Goal: Task Accomplishment & Management: Manage account settings

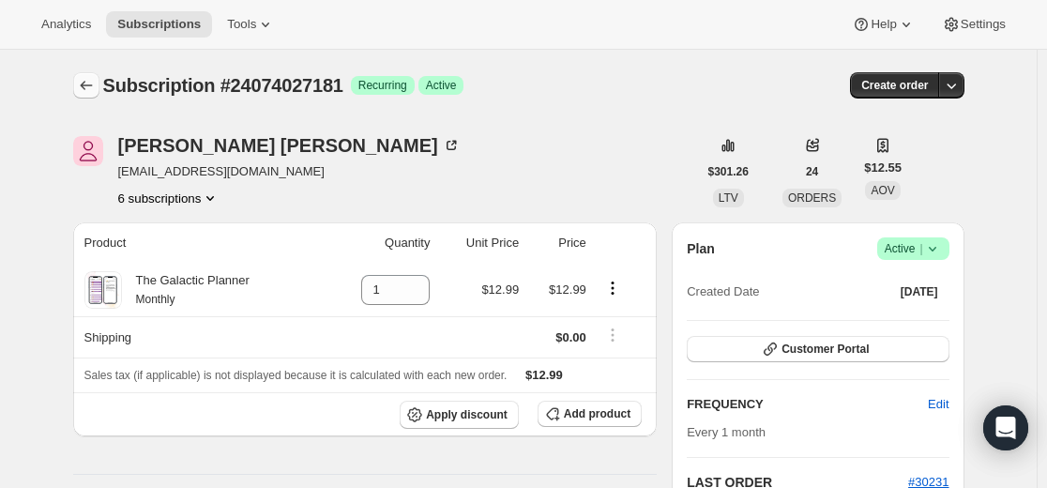
click at [84, 84] on icon "Subscriptions" at bounding box center [86, 85] width 19 height 19
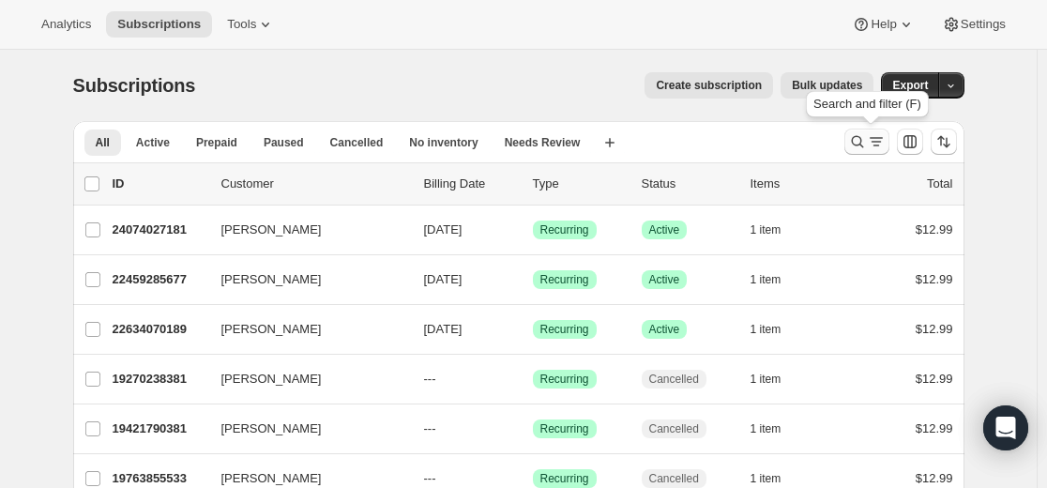
click at [854, 144] on icon "Search and filter results" at bounding box center [857, 141] width 19 height 19
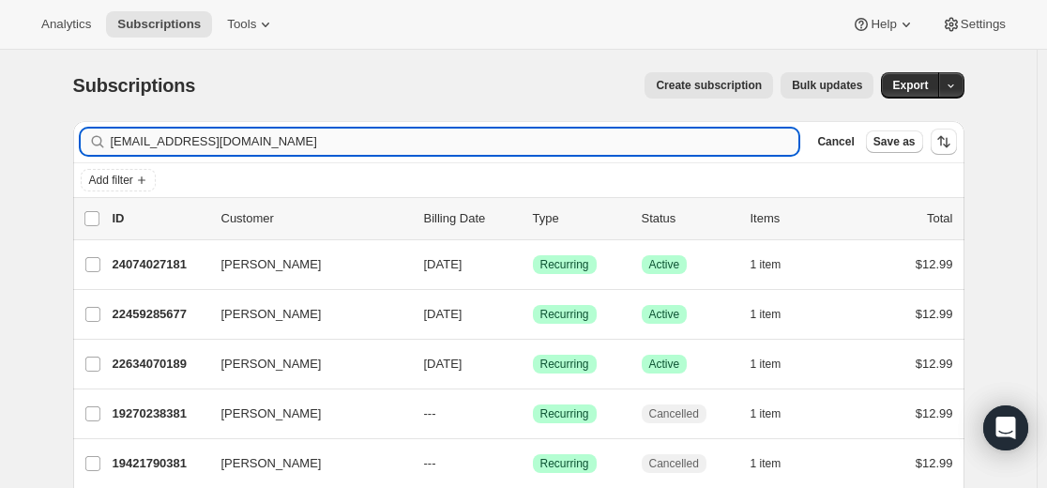
click at [584, 149] on input "[EMAIL_ADDRESS][DOMAIN_NAME]" at bounding box center [455, 142] width 689 height 26
type input "[EMAIL_ADDRESS][DOMAIN_NAME]"
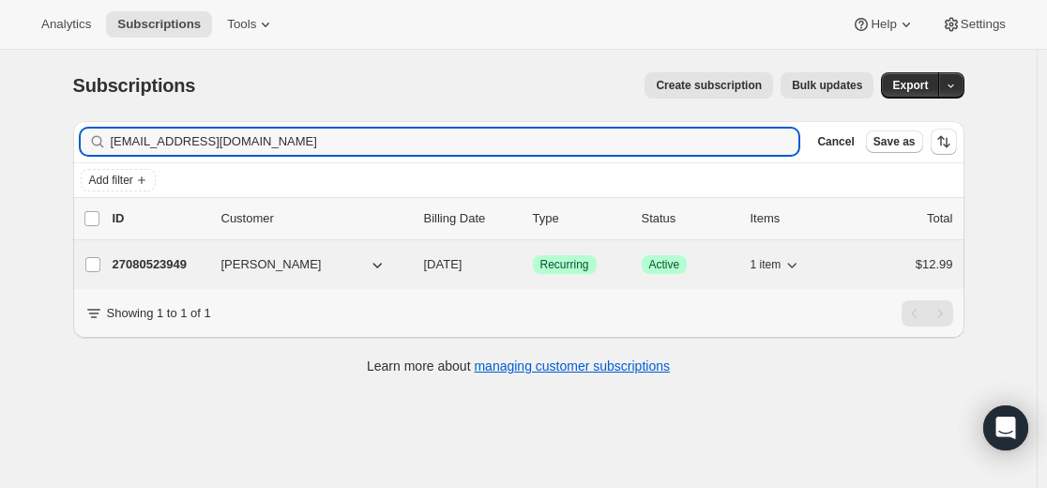
click at [167, 267] on p "27080523949" at bounding box center [160, 264] width 94 height 19
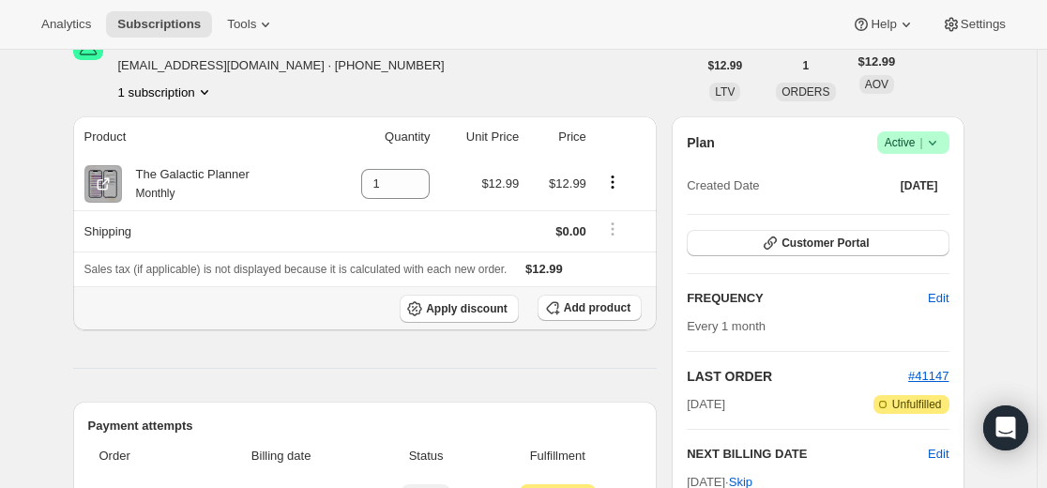
scroll to position [94, 0]
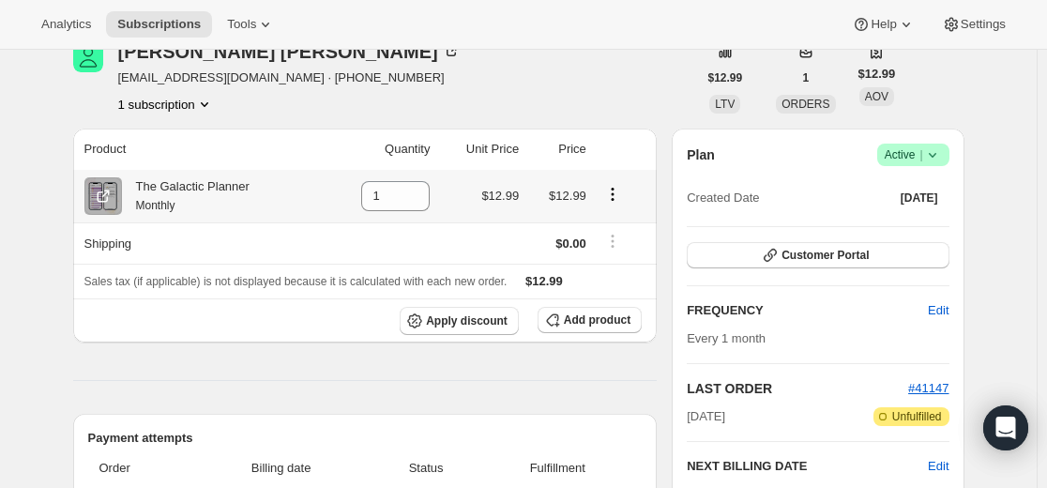
click at [614, 194] on icon "Product actions" at bounding box center [612, 193] width 3 height 3
click at [624, 232] on span "Swap variant" at bounding box center [617, 230] width 70 height 14
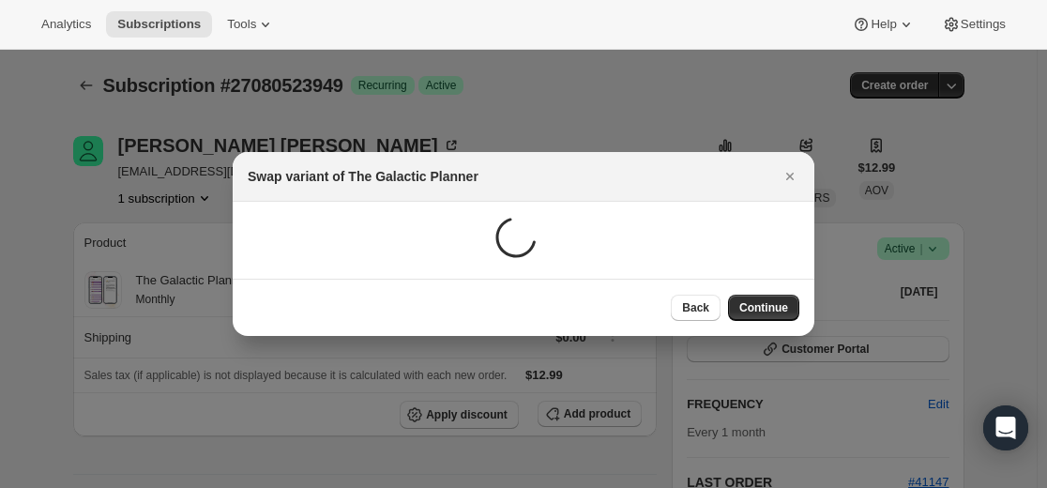
scroll to position [0, 0]
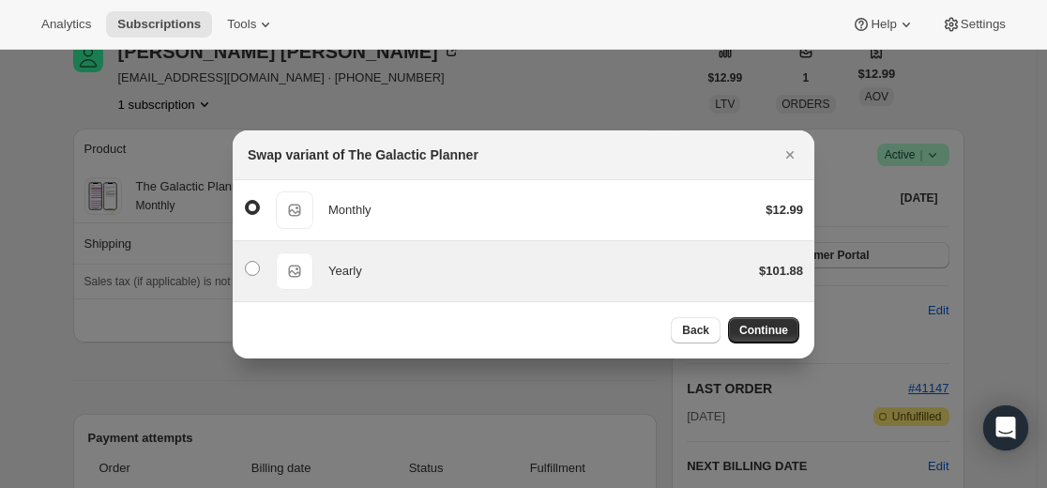
click at [497, 272] on div "Yearly" at bounding box center [536, 271] width 416 height 19
radio input "false"
radio input "true"
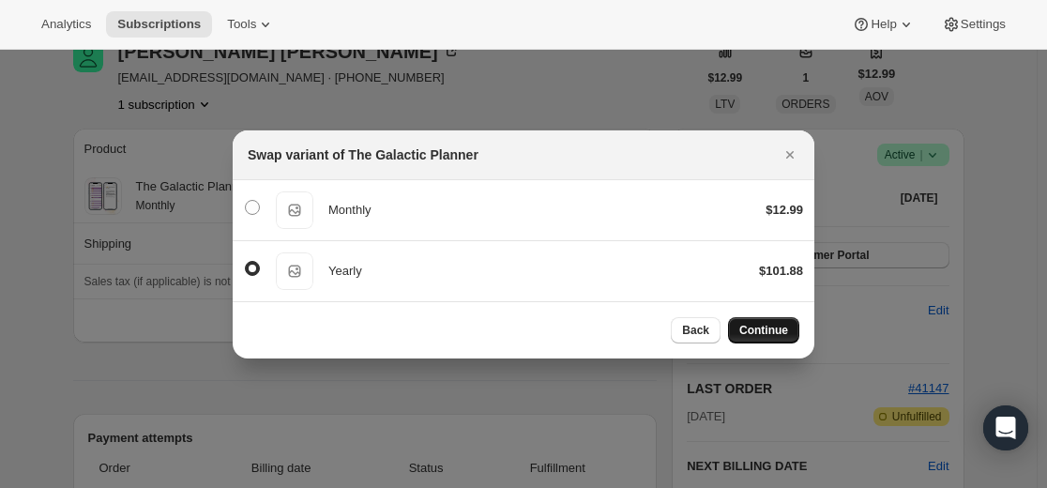
click at [769, 331] on span "Continue" at bounding box center [764, 330] width 49 height 15
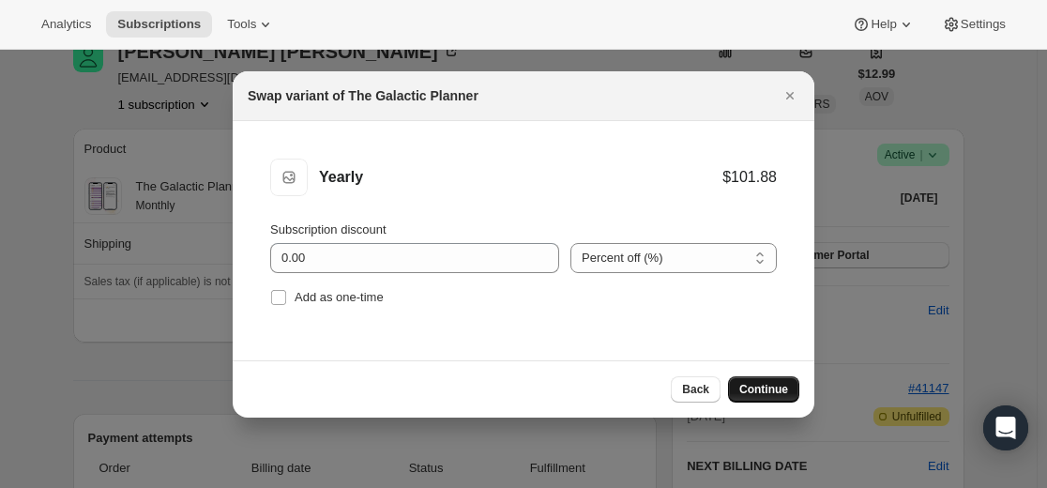
click at [758, 388] on span "Continue" at bounding box center [764, 389] width 49 height 15
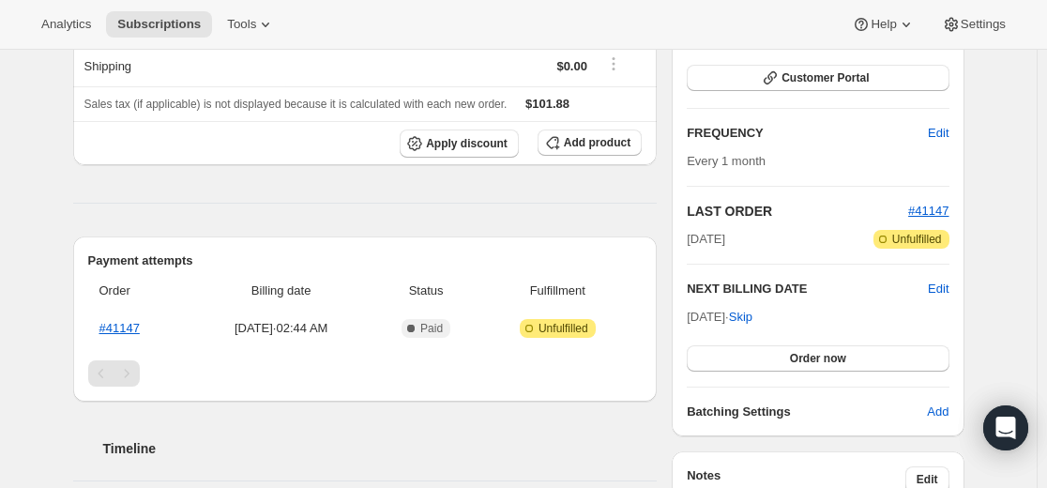
scroll to position [282, 0]
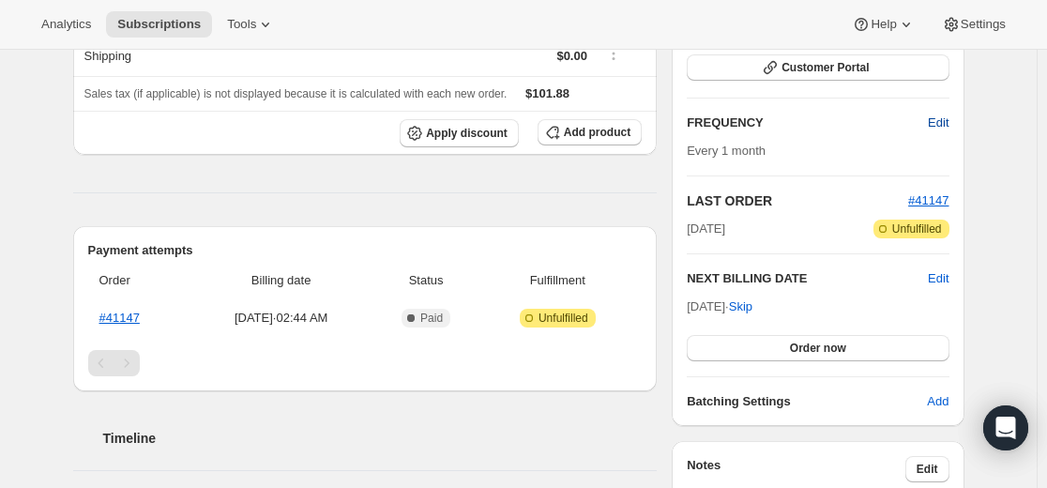
click at [947, 122] on span "Edit" at bounding box center [938, 123] width 21 height 19
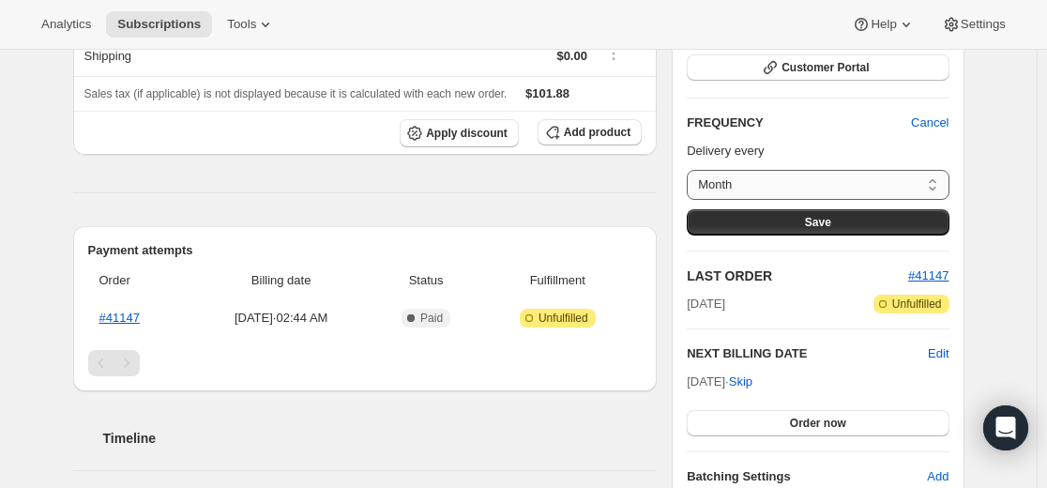
click at [878, 185] on select "Month Custom..." at bounding box center [818, 185] width 262 height 30
select select "custom"
click at [692, 170] on select "Month Custom..." at bounding box center [818, 185] width 262 height 30
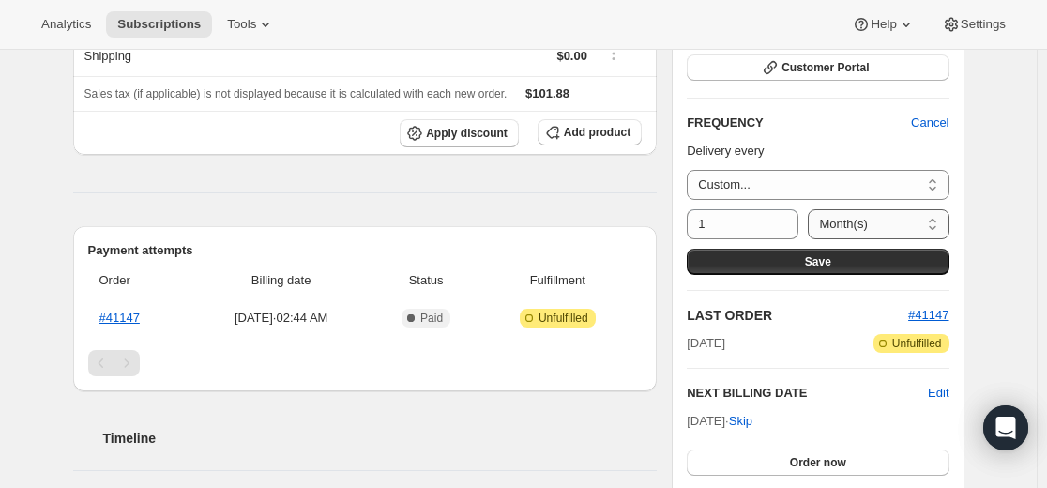
click at [862, 223] on select "Day(s) Week(s) Month(s) Year(s)" at bounding box center [878, 224] width 141 height 30
select select "YEAR"
click at [816, 209] on select "Day(s) Week(s) Month(s) Year(s)" at bounding box center [878, 224] width 141 height 30
click at [887, 258] on button "Save" at bounding box center [818, 262] width 262 height 26
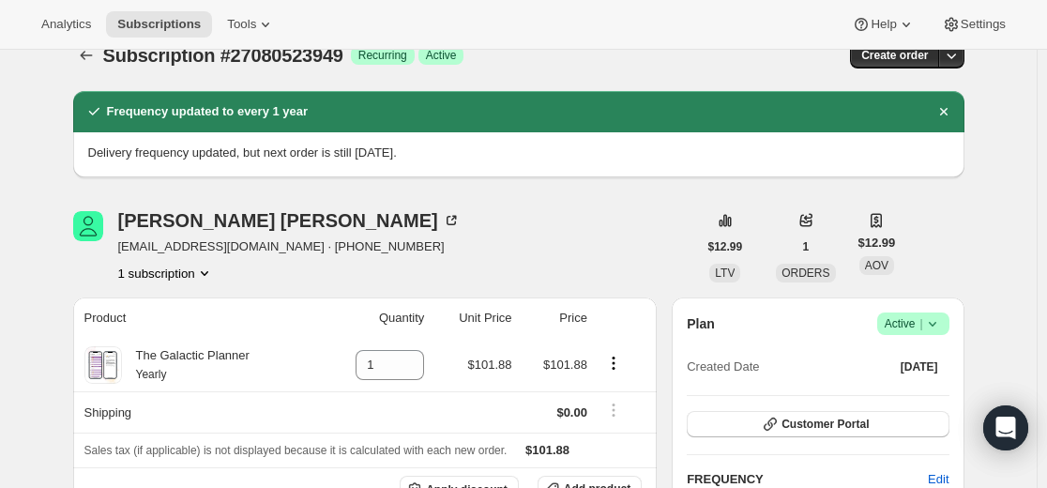
scroll to position [0, 0]
